Goal: Task Accomplishment & Management: Manage account settings

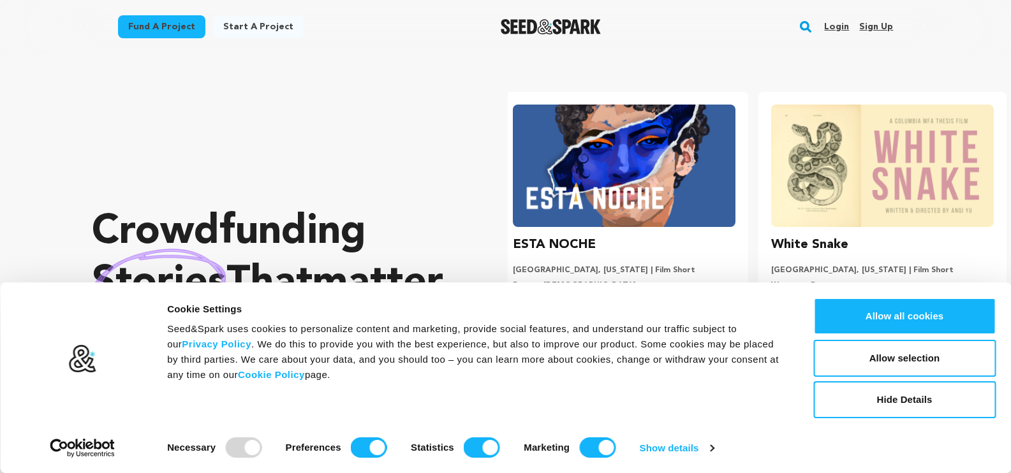
scroll to position [0, 269]
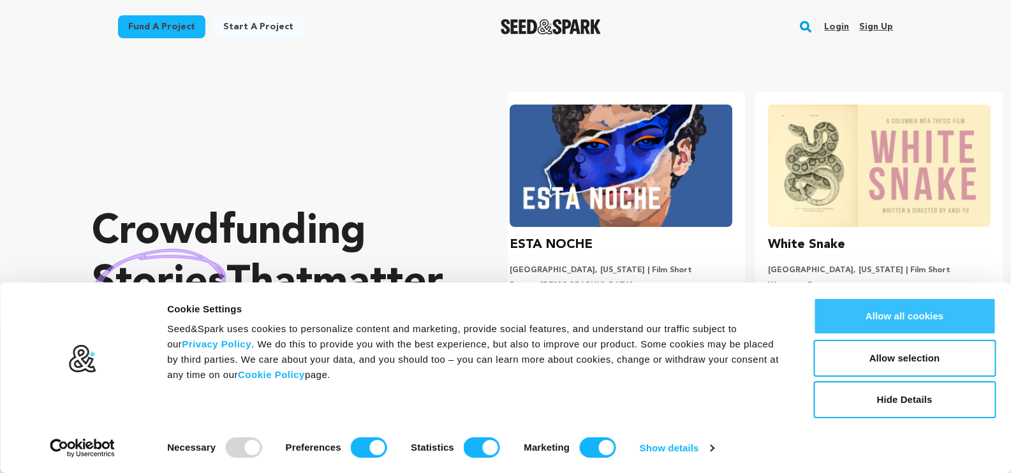
click at [952, 309] on button "Allow all cookies" at bounding box center [904, 316] width 182 height 37
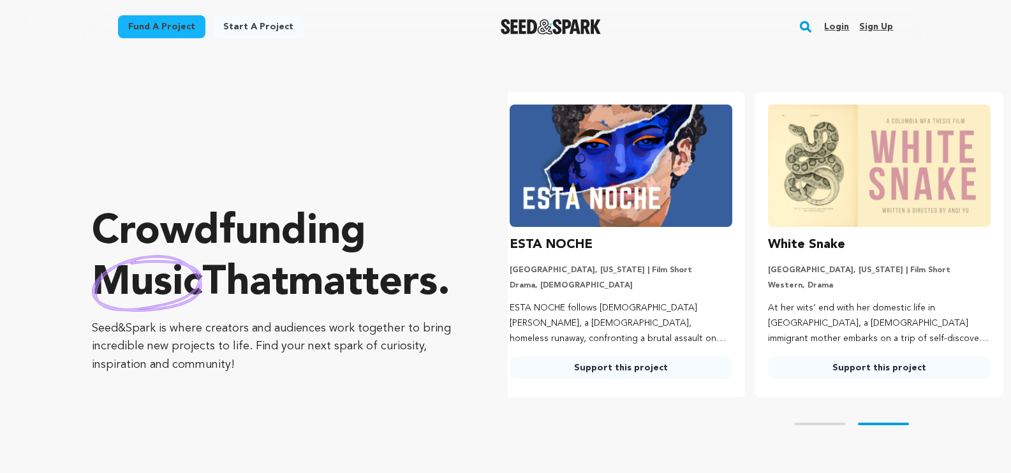
click at [864, 34] on link "Sign up" at bounding box center [876, 27] width 34 height 20
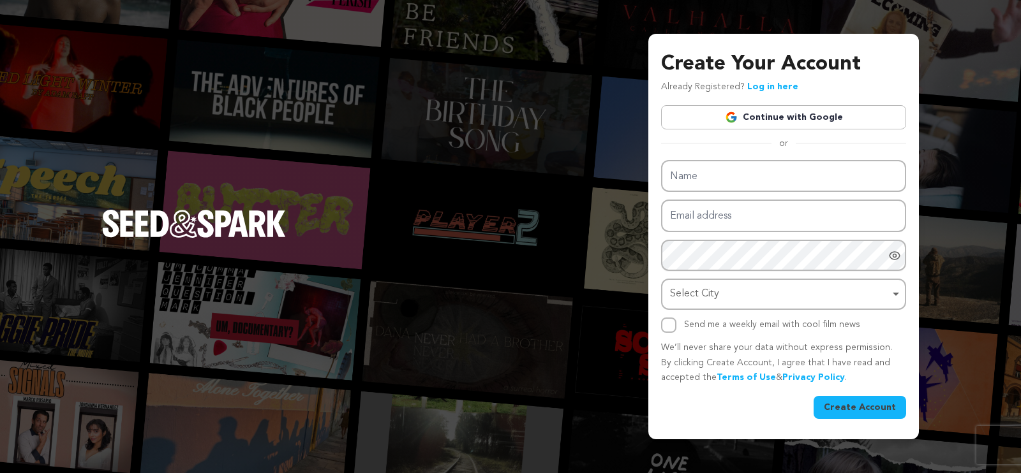
click at [804, 119] on link "Continue with Google" at bounding box center [783, 117] width 245 height 24
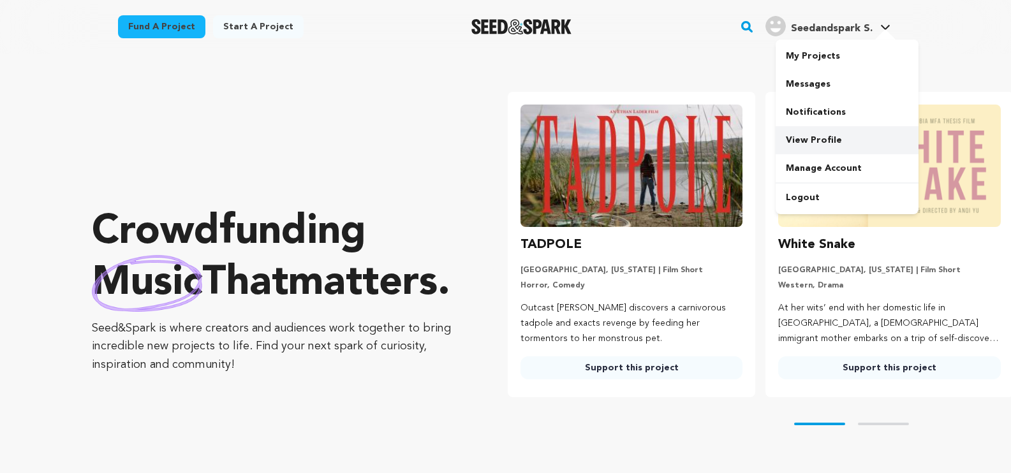
click at [825, 140] on link "View Profile" at bounding box center [847, 140] width 143 height 28
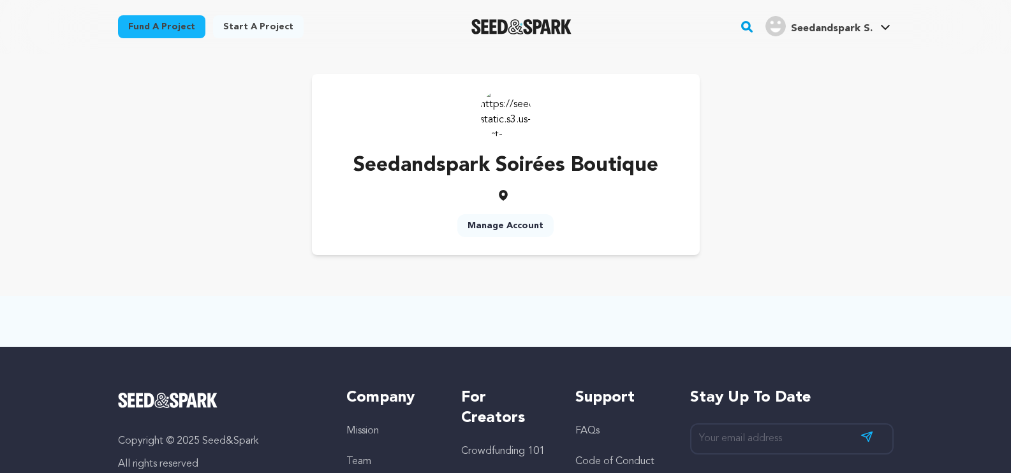
click at [529, 229] on link "Manage Account" at bounding box center [505, 225] width 96 height 23
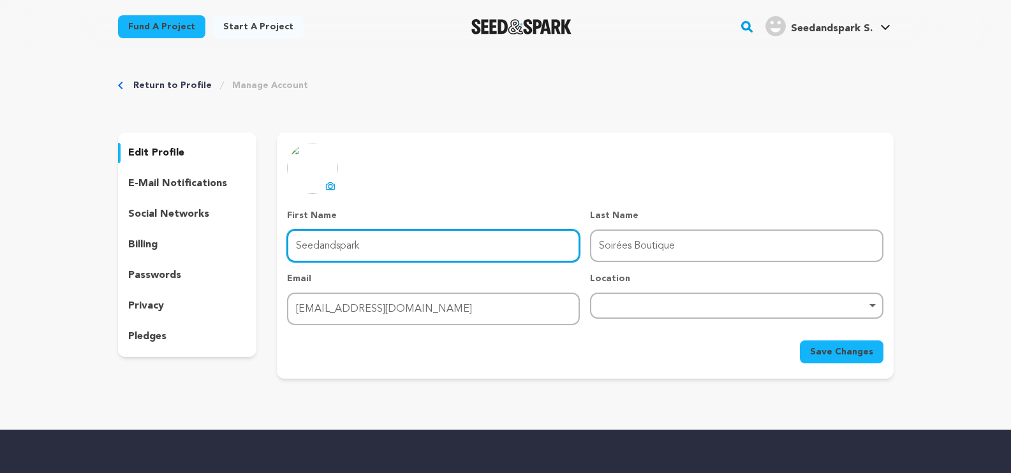
click at [390, 240] on input "Seedandspark" at bounding box center [433, 246] width 293 height 33
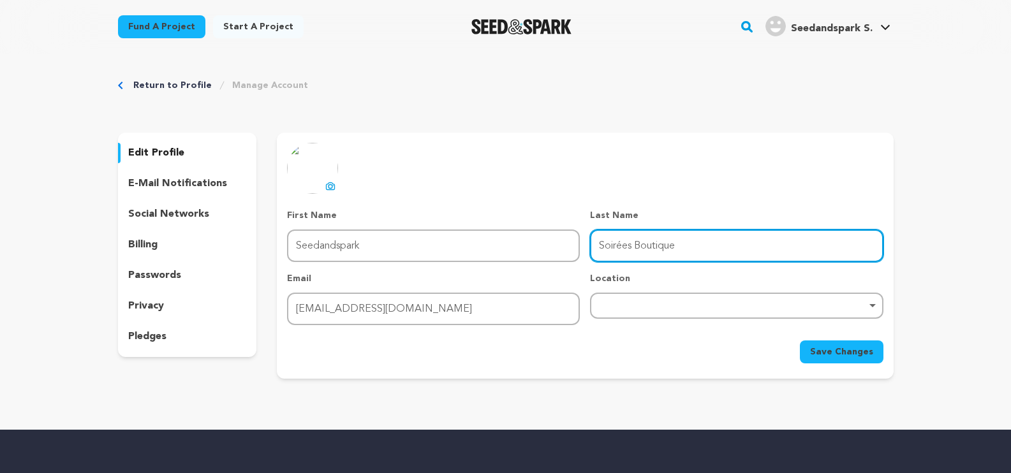
click at [621, 250] on input "Soirées Boutique" at bounding box center [736, 246] width 293 height 33
type input "Boutique"
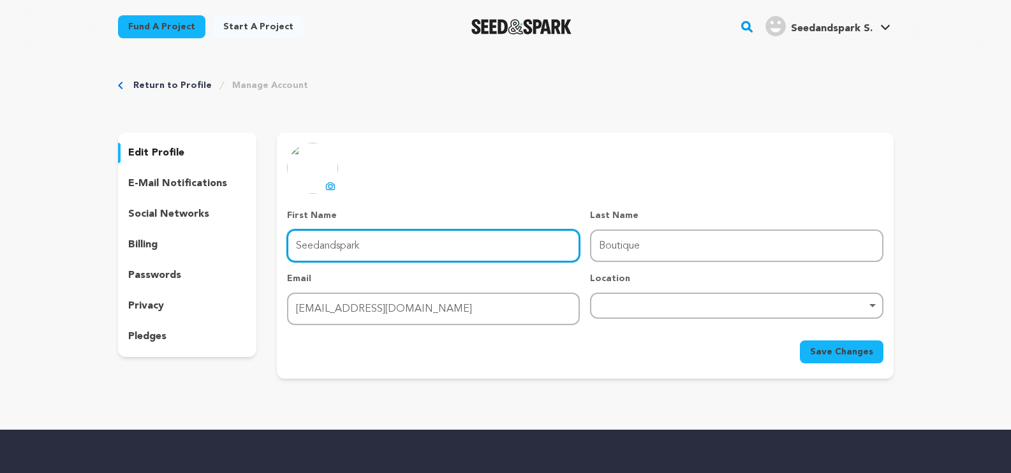
click at [399, 246] on input "Seedandspark" at bounding box center [433, 246] width 293 height 33
paste input "oirées"
type input "Soirées"
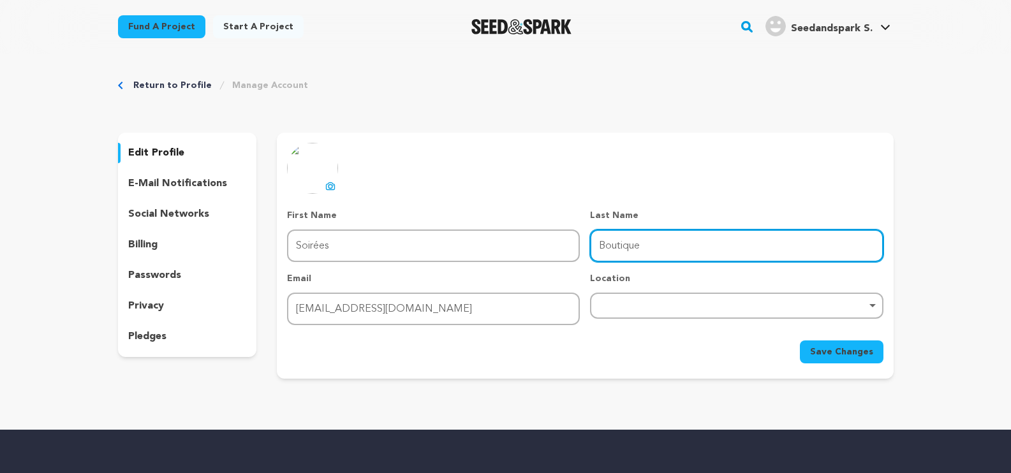
click at [605, 247] on input "Boutique" at bounding box center [736, 246] width 293 height 33
click at [674, 309] on div "Remove item" at bounding box center [736, 306] width 293 height 26
type input "Boutique"
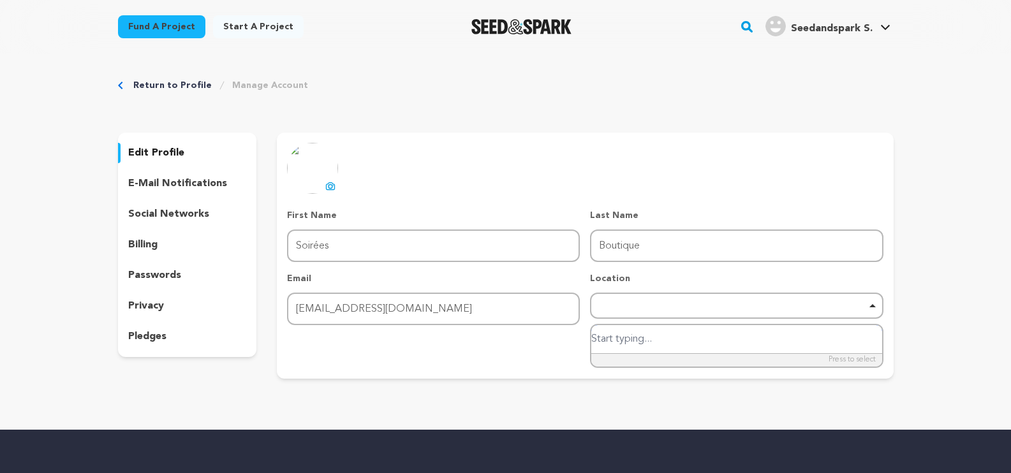
click at [640, 334] on input "search" at bounding box center [736, 339] width 290 height 29
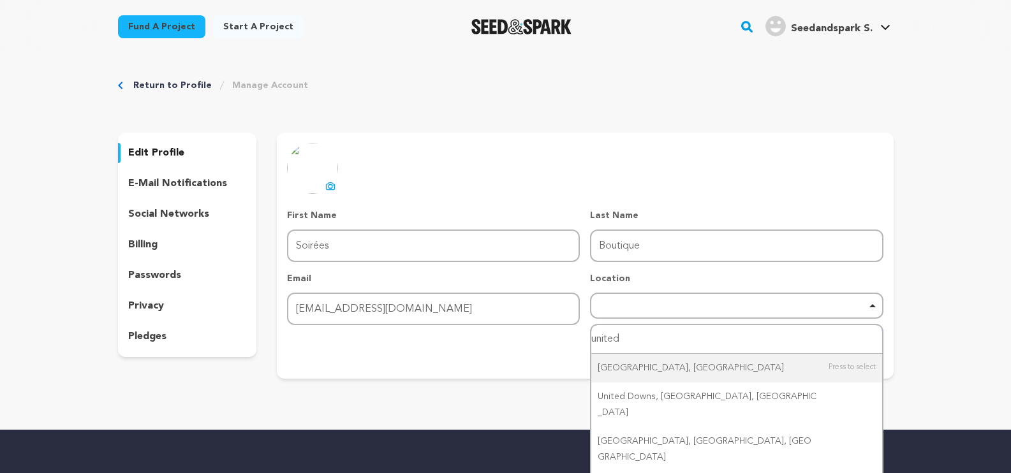
type input "united"
click at [647, 334] on input "united" at bounding box center [736, 339] width 290 height 29
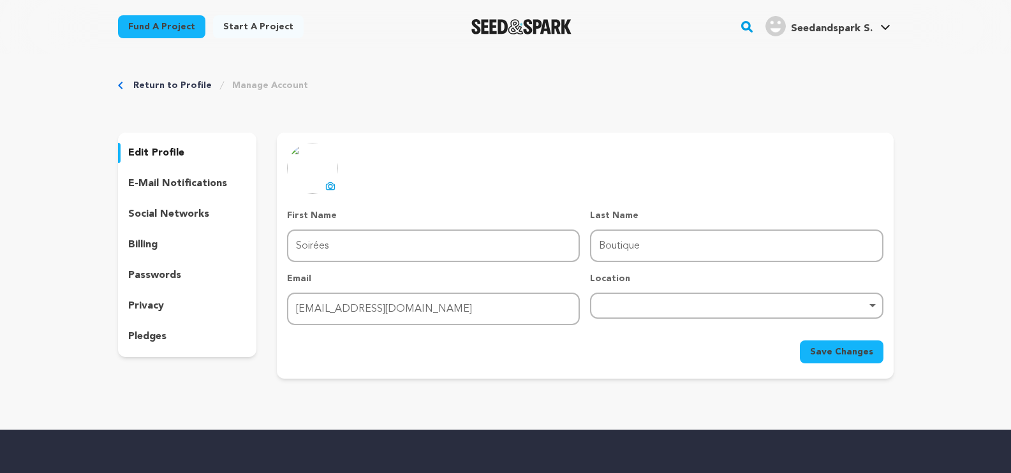
click at [669, 307] on div "Remove item" at bounding box center [736, 305] width 280 height 5
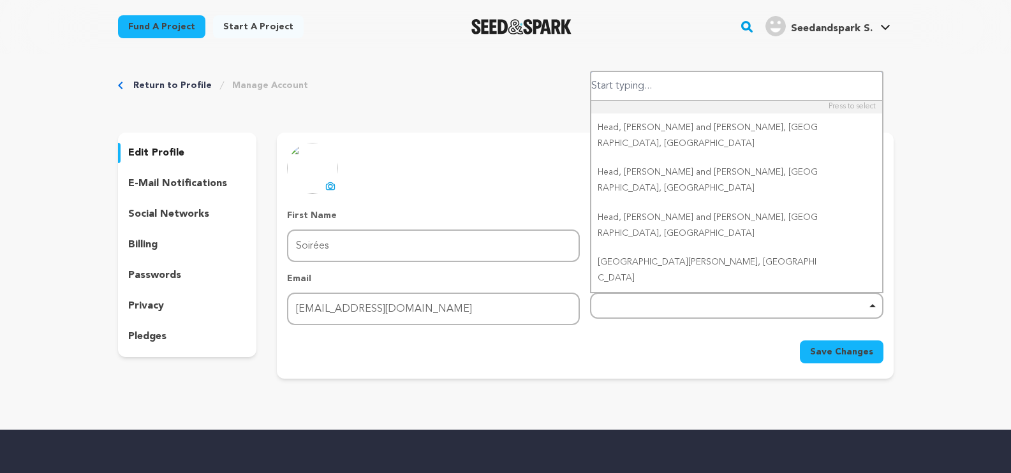
paste input "FLORIDA"
type input "FLORIDA"
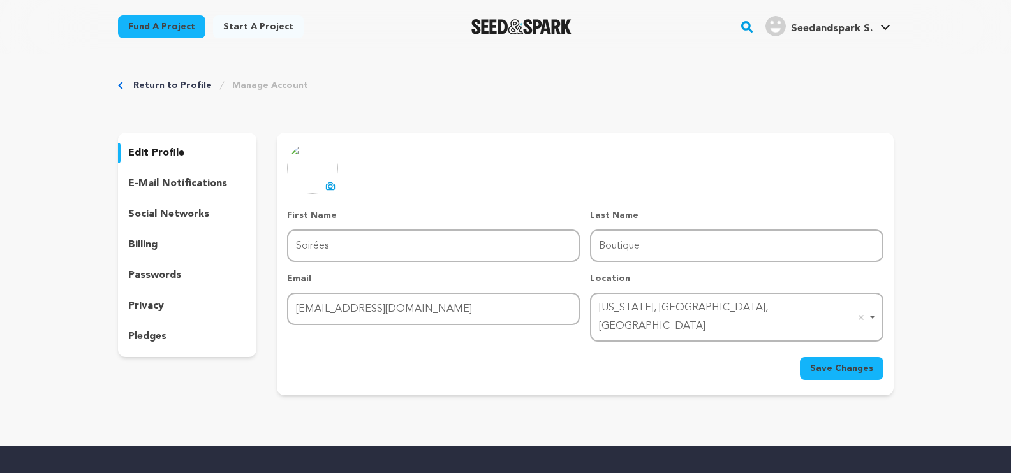
click at [880, 358] on button "Save Changes" at bounding box center [842, 368] width 84 height 23
click at [336, 185] on icon at bounding box center [330, 186] width 10 height 10
click at [212, 212] on div "social networks" at bounding box center [187, 214] width 139 height 20
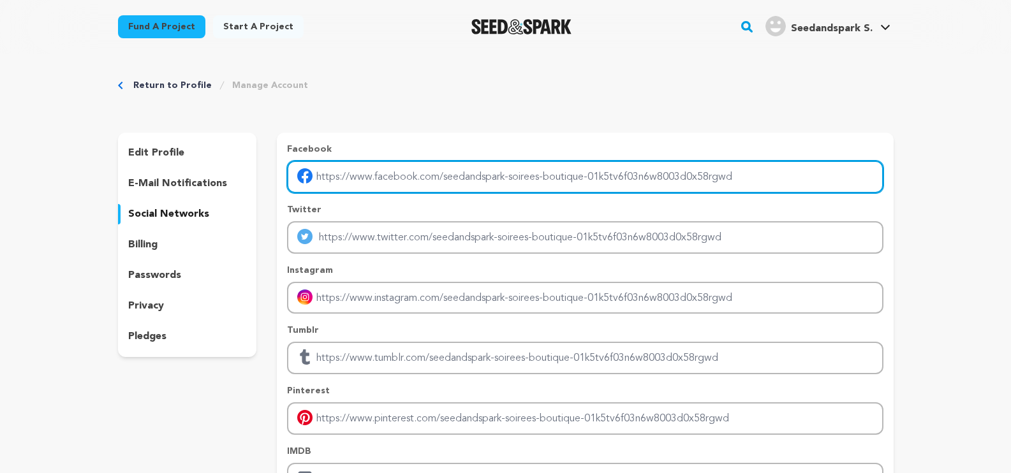
click at [417, 175] on input "Enter facebook profile link" at bounding box center [585, 177] width 596 height 33
click at [601, 174] on input "Enter facebook profile link" at bounding box center [585, 177] width 596 height 33
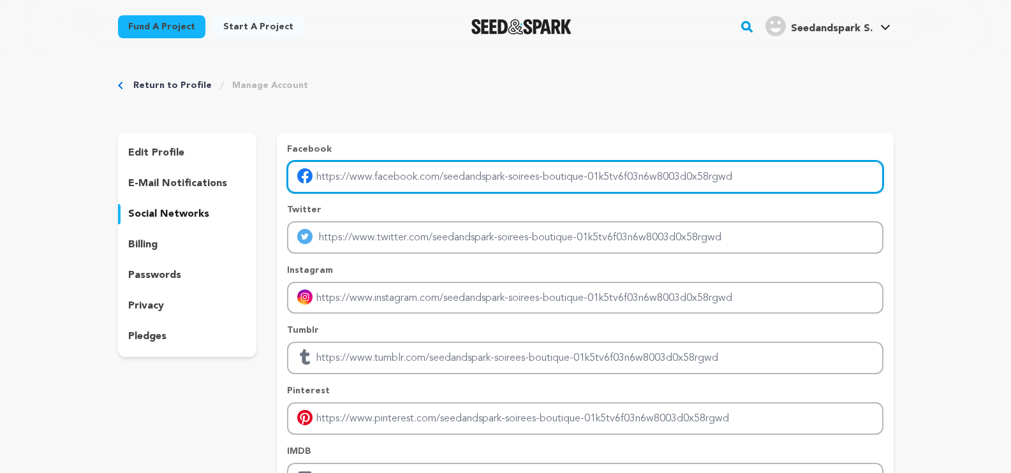
click at [601, 174] on input "Enter facebook profile link" at bounding box center [585, 177] width 596 height 33
drag, startPoint x: 750, startPoint y: 174, endPoint x: 362, endPoint y: 174, distance: 387.8
click at [366, 175] on input "Enter facebook profile link" at bounding box center [585, 177] width 596 height 33
click at [425, 179] on input "Enter facebook profile link" at bounding box center [585, 177] width 596 height 33
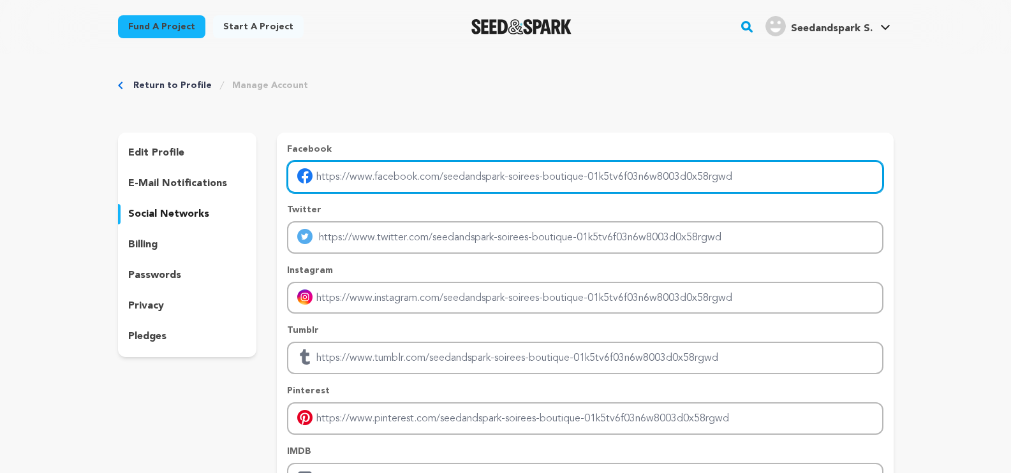
paste input "https://www.facebook.com/soireesboutique/"
type input "https://www.facebook.com/soireesboutique/"
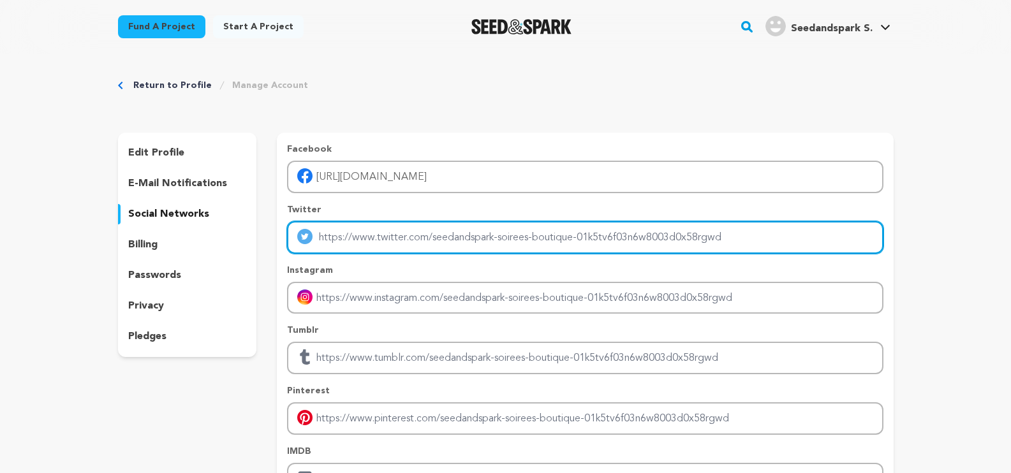
click at [422, 230] on input "Enter twitter profile link" at bounding box center [585, 237] width 596 height 33
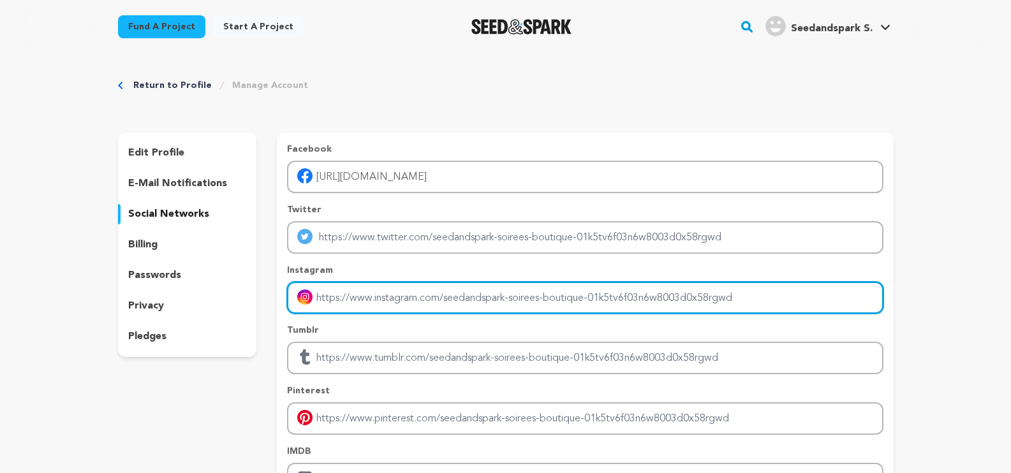
drag, startPoint x: 362, startPoint y: 287, endPoint x: 364, endPoint y: 301, distance: 14.2
click at [364, 301] on input "Enter instagram handle link" at bounding box center [585, 298] width 596 height 33
paste input "https://www.instagram.com/soireesboutique/"
type input "https://www.instagram.com/soireesboutique/"
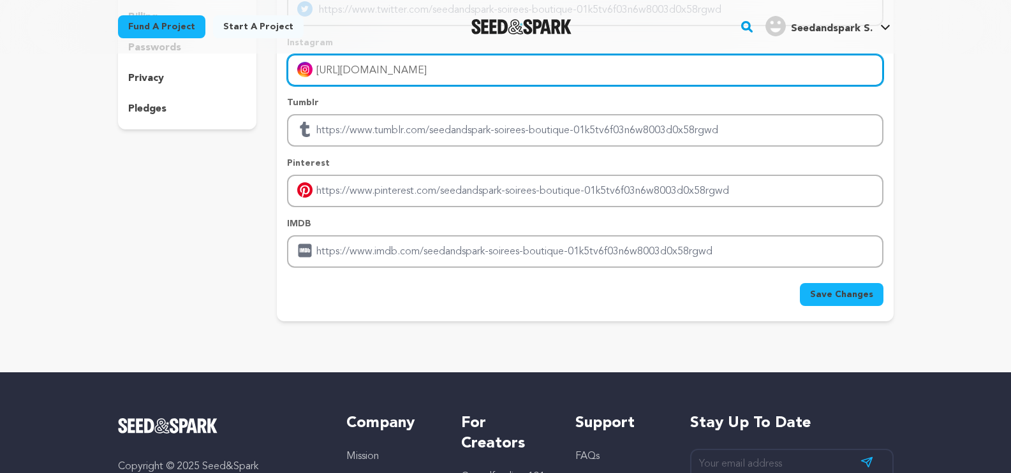
scroll to position [230, 0]
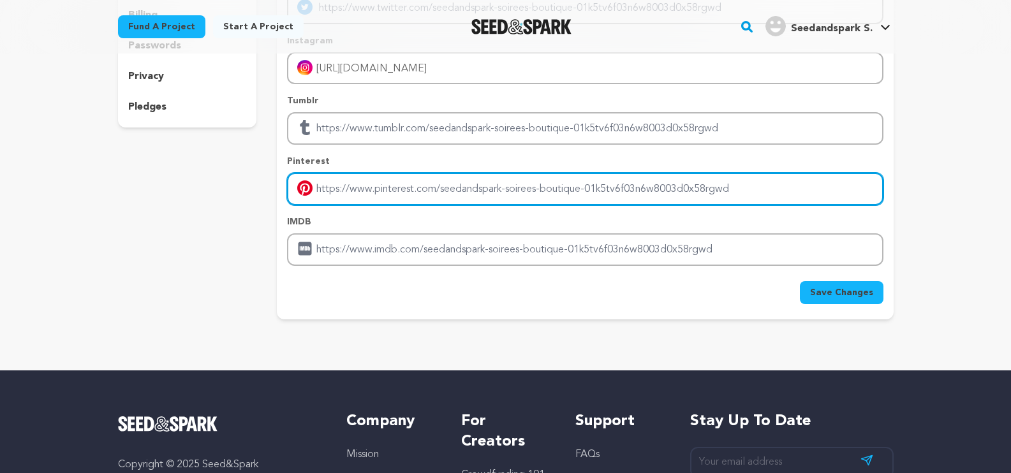
click at [397, 192] on input "Enter pinterest profile link" at bounding box center [585, 189] width 596 height 33
paste input "https://in.pinterest.com/soireesboutique/"
type input "https://in.pinterest.com/soireesboutique/"
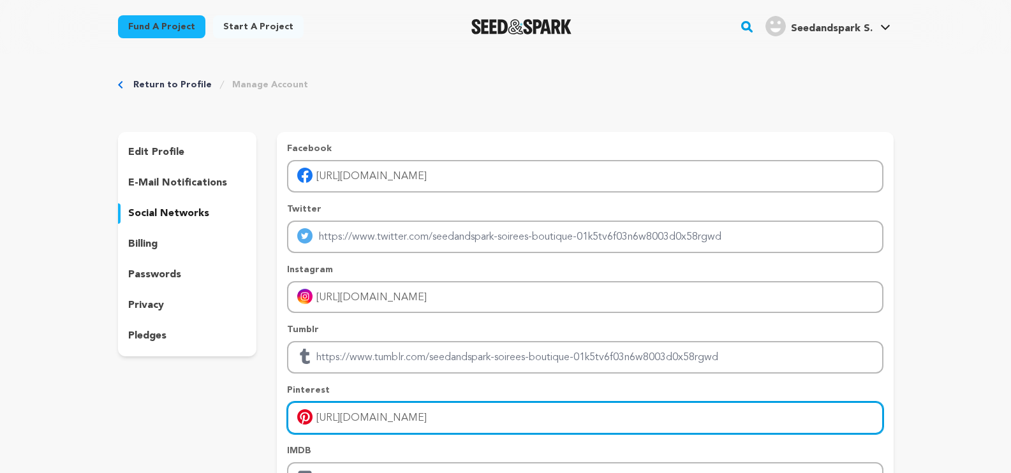
scroll to position [0, 0]
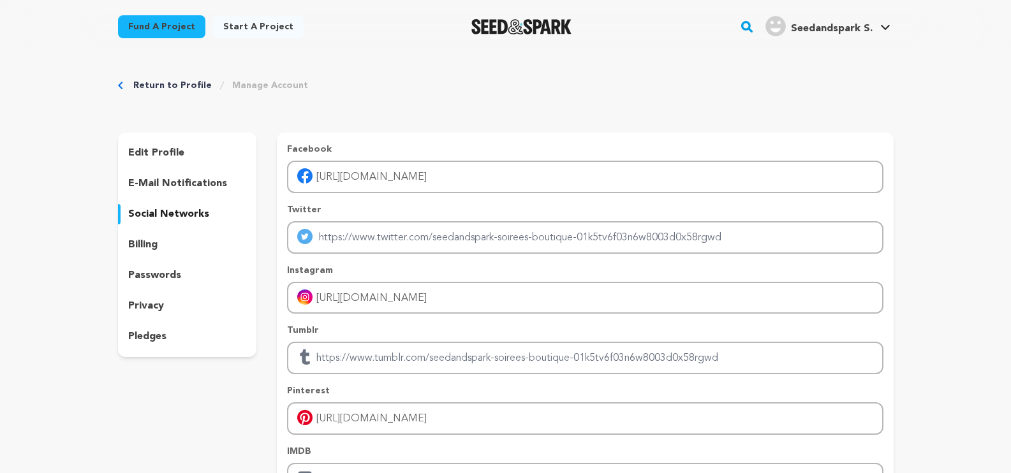
click at [913, 222] on div "Return to Profile Manage Account edit profile e-mail notifications social netwo…" at bounding box center [506, 317] width 816 height 526
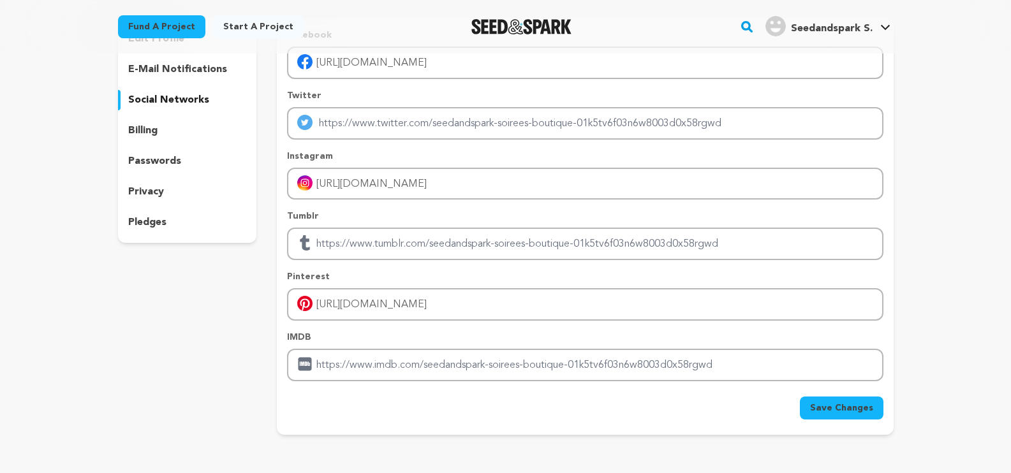
scroll to position [230, 0]
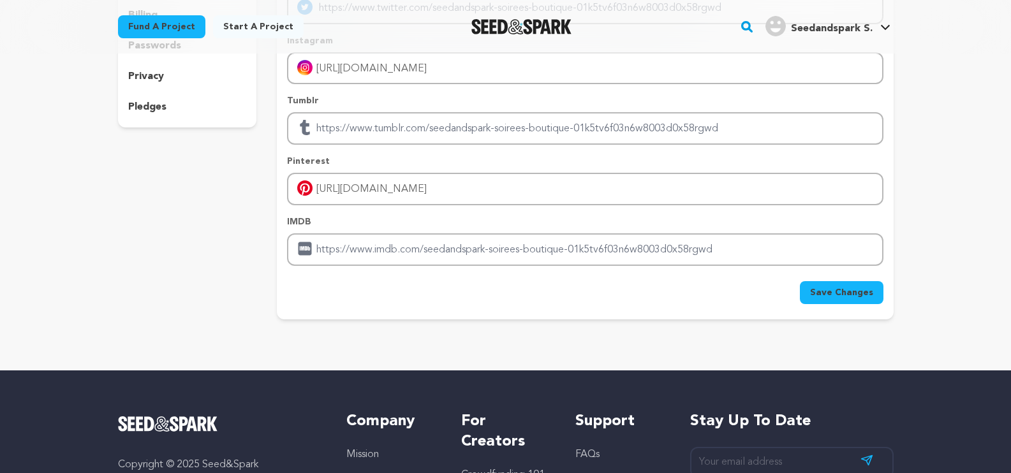
click at [847, 295] on span "Save Changes" at bounding box center [841, 292] width 63 height 13
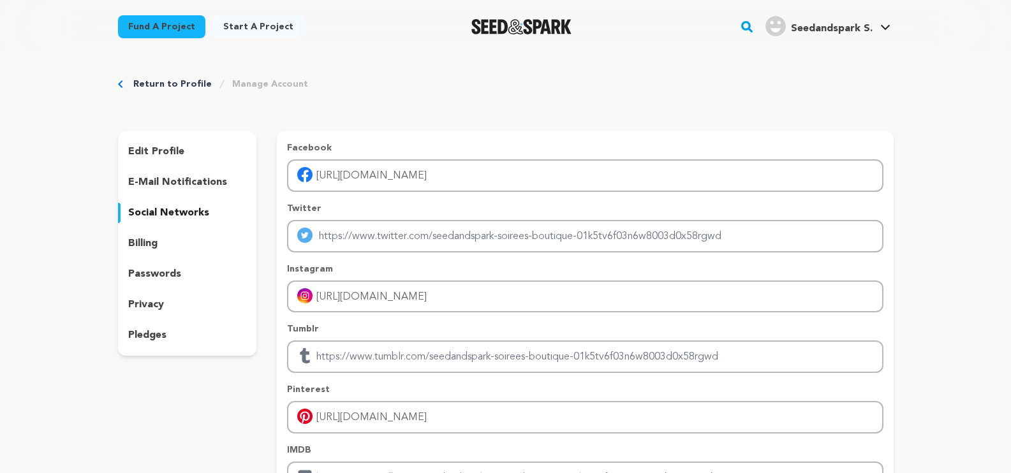
scroll to position [0, 0]
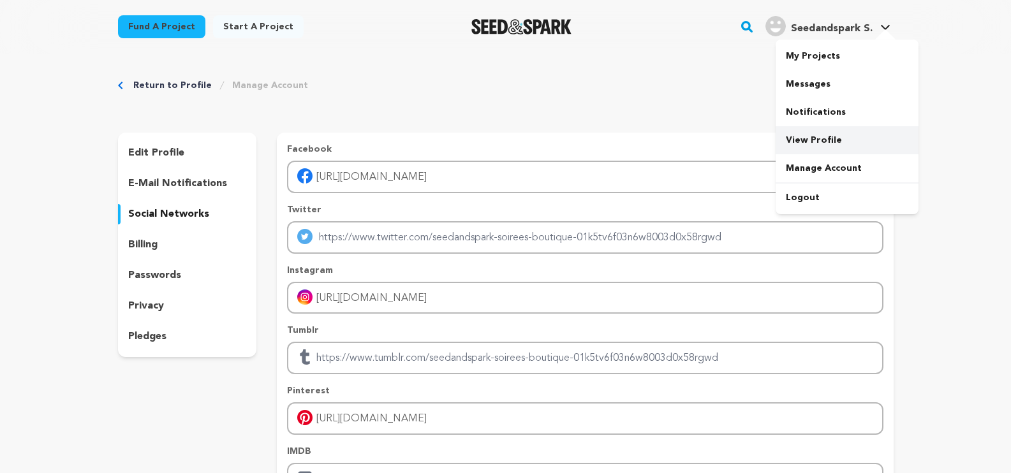
click at [827, 136] on link "View Profile" at bounding box center [847, 140] width 143 height 28
